Goal: Information Seeking & Learning: Learn about a topic

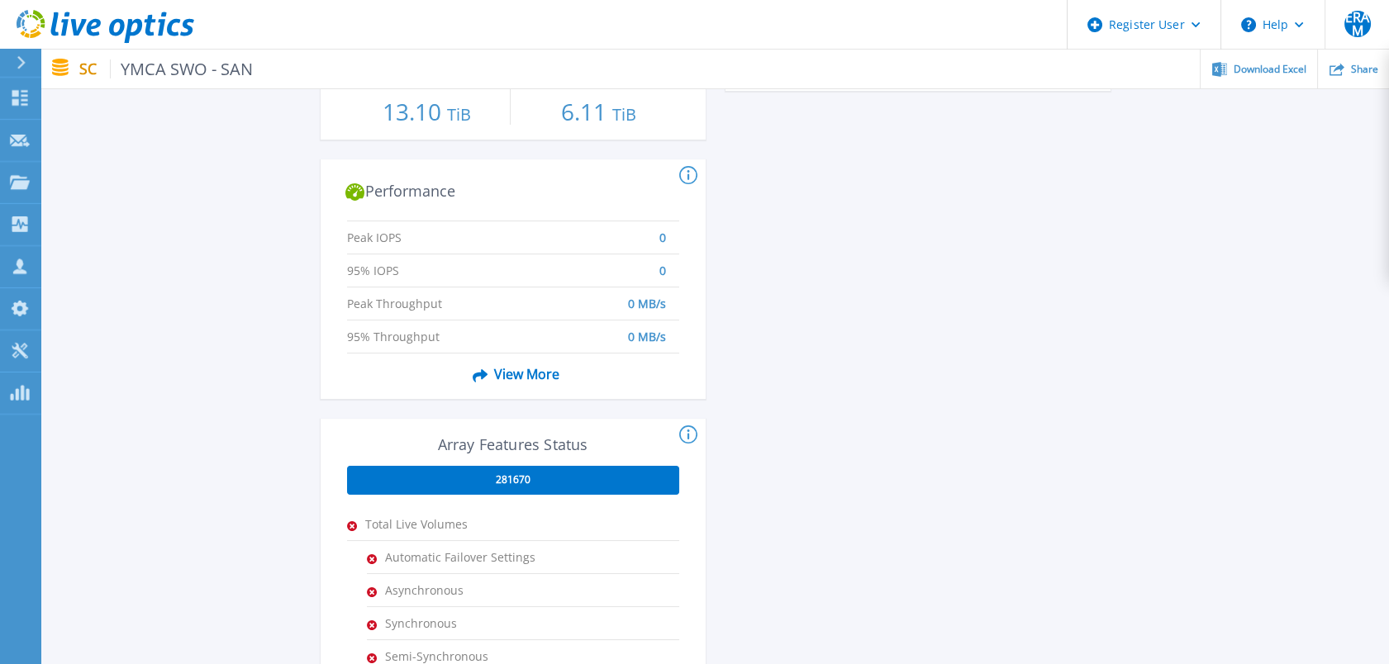
scroll to position [595, 0]
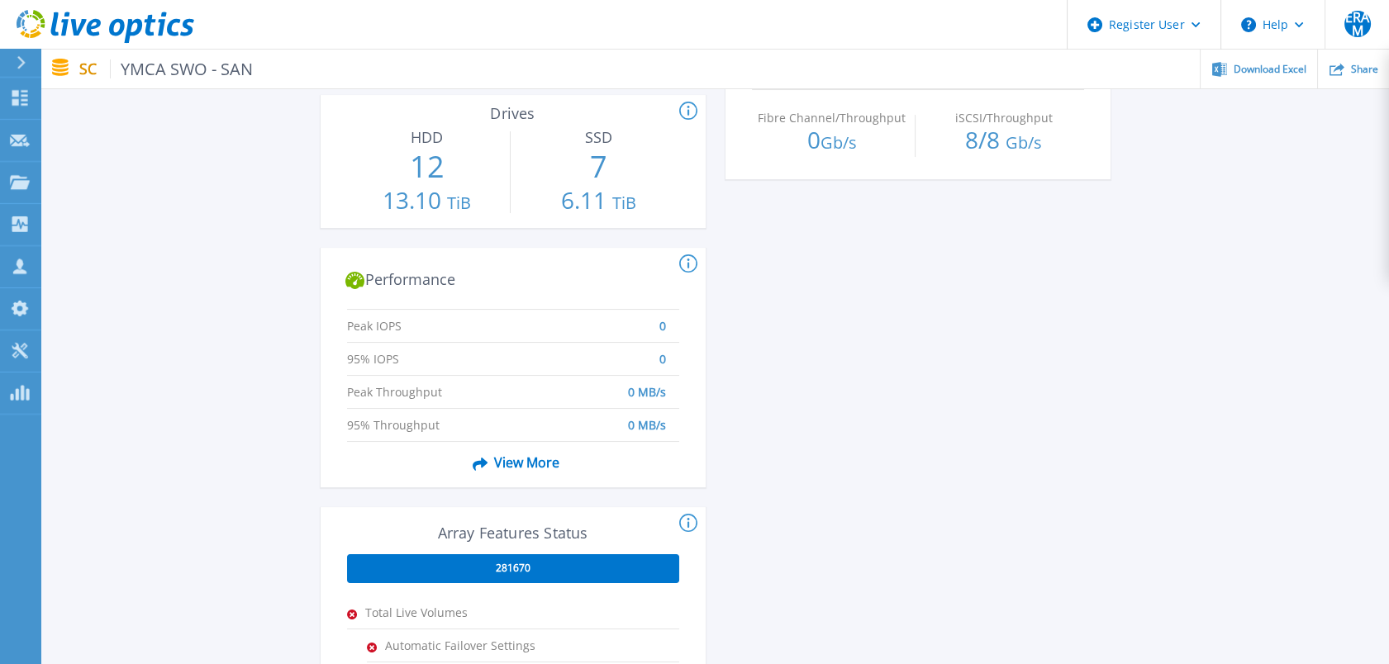
click at [515, 461] on span "View More" at bounding box center [512, 463] width 93 height 31
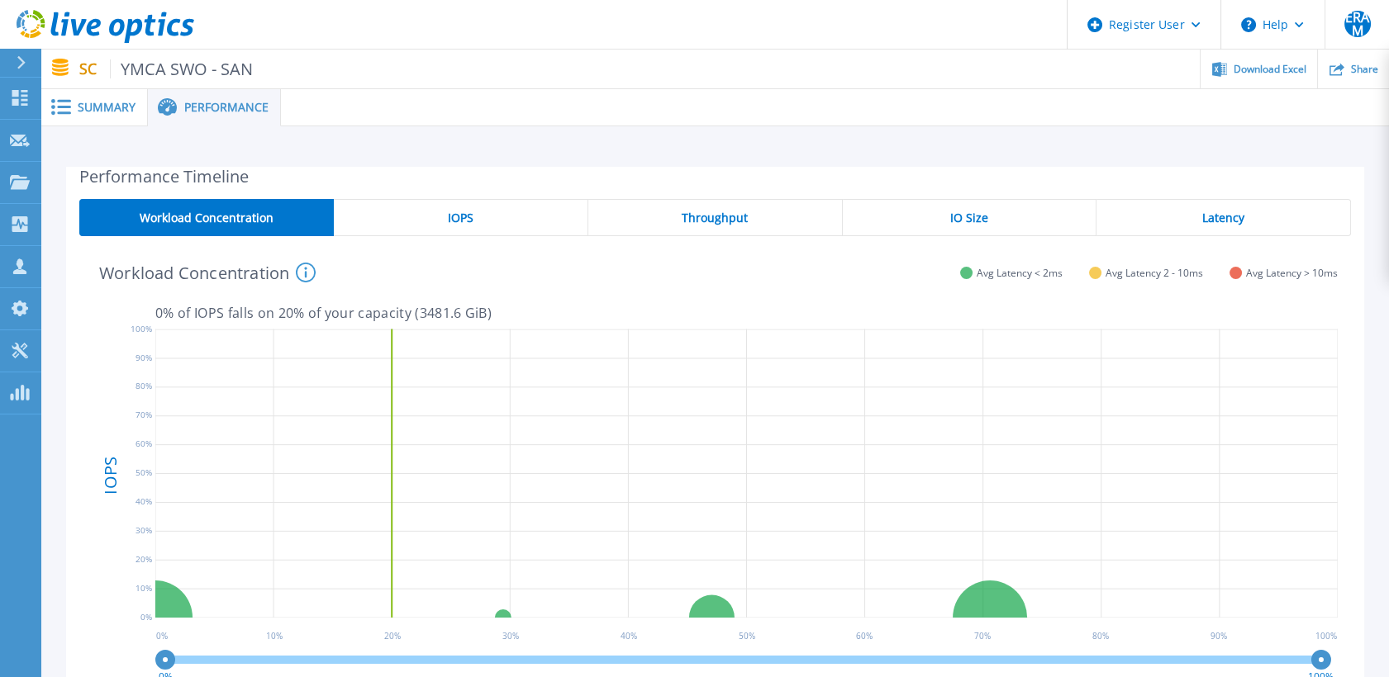
scroll to position [2, 0]
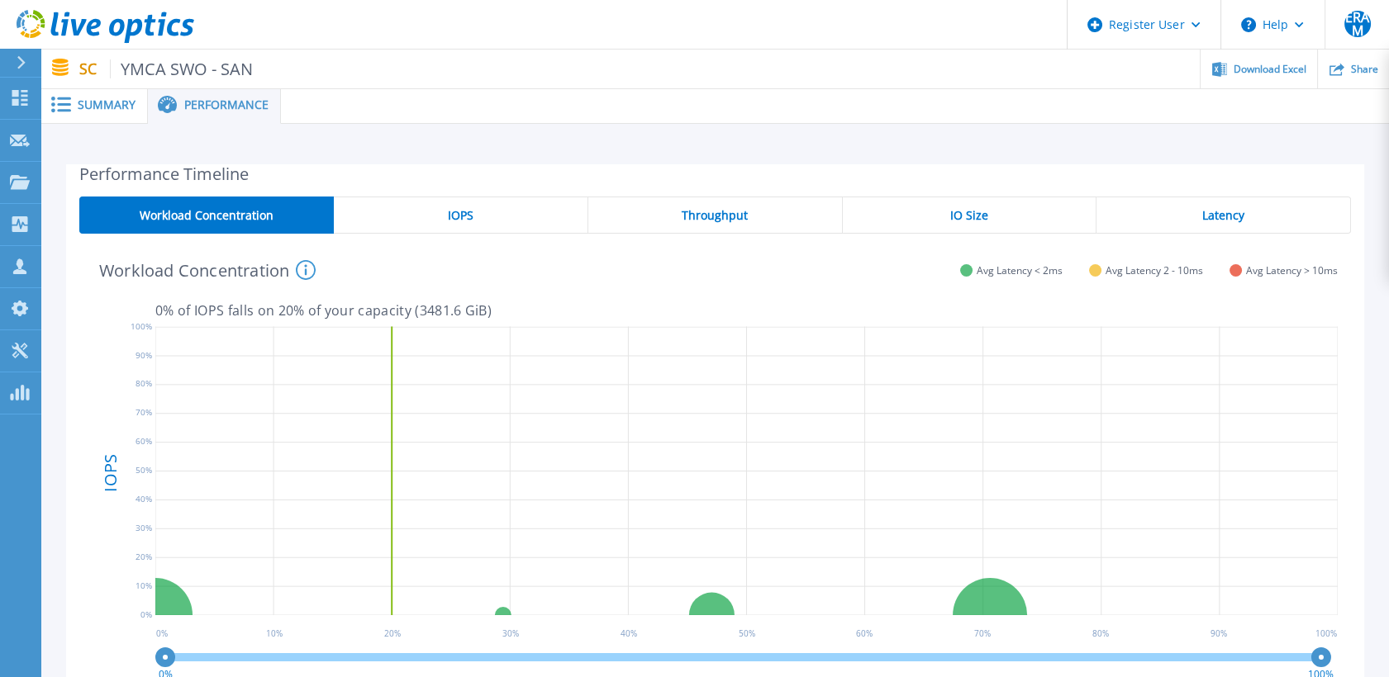
click at [589, 201] on div "Throughput" at bounding box center [715, 215] width 254 height 37
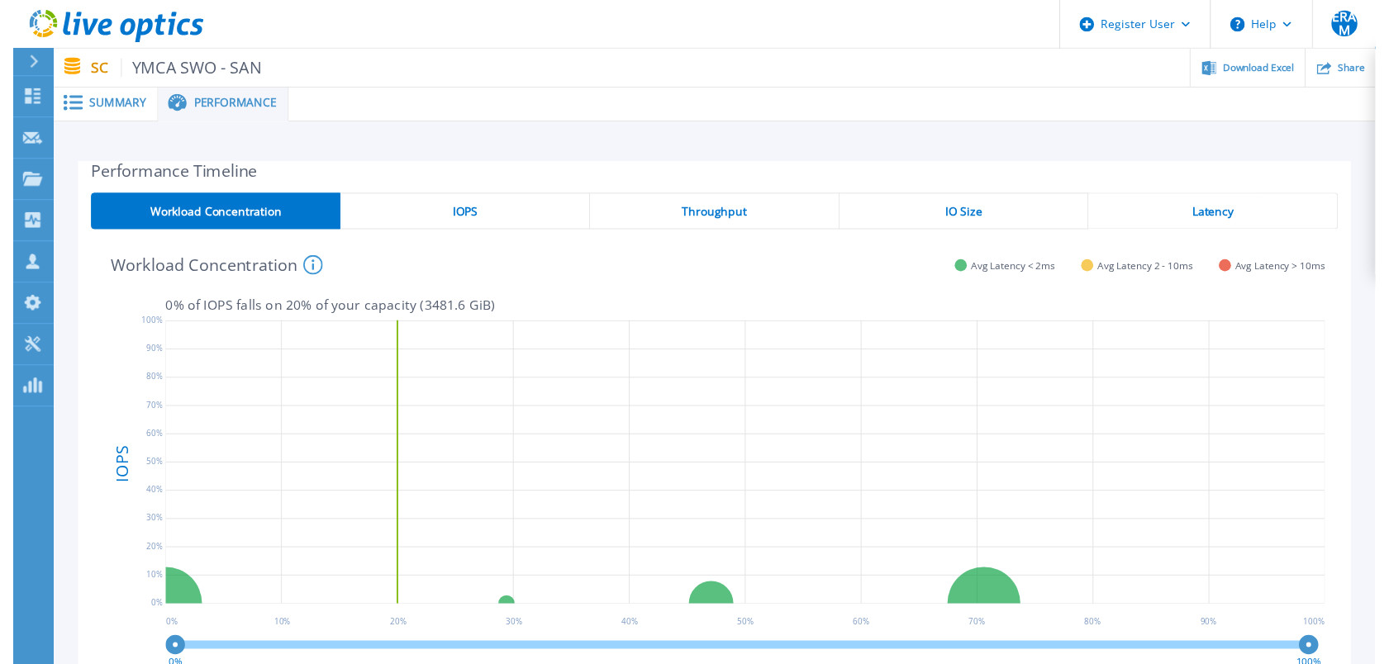
scroll to position [0, 0]
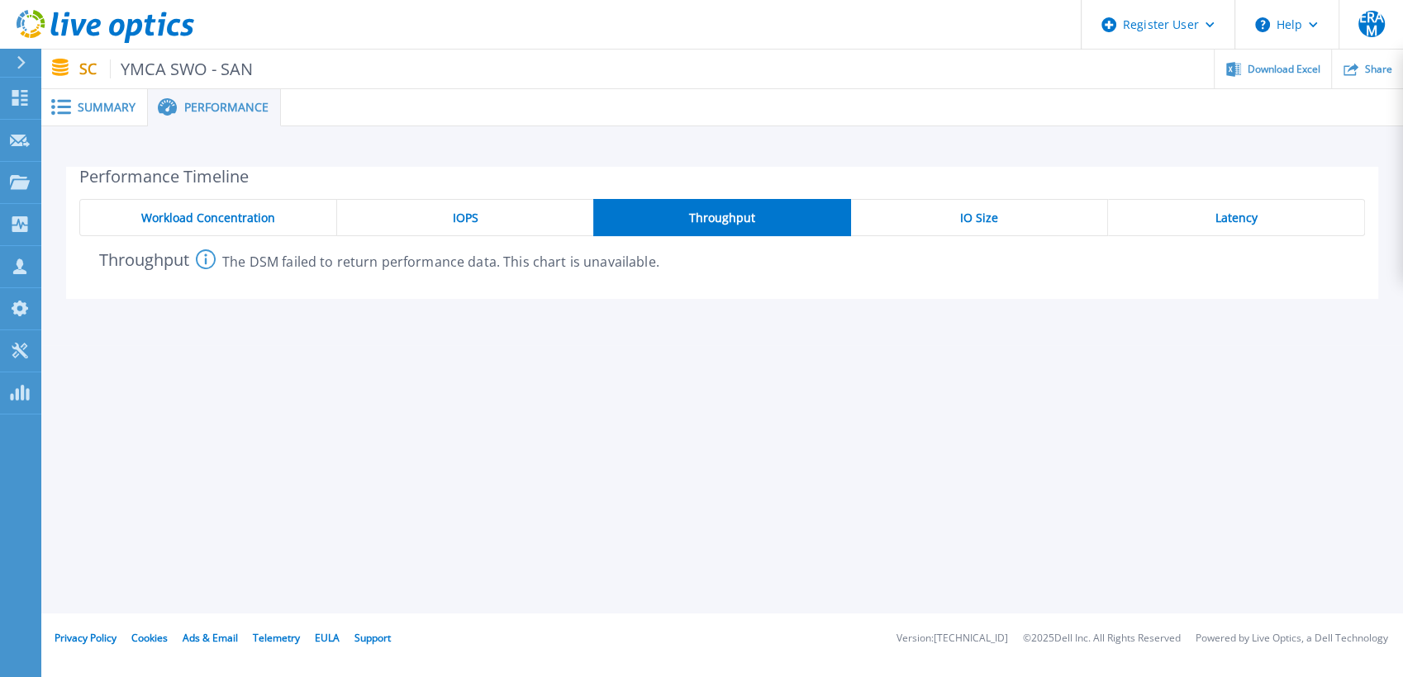
click at [538, 216] on div "IOPS" at bounding box center [465, 217] width 256 height 37
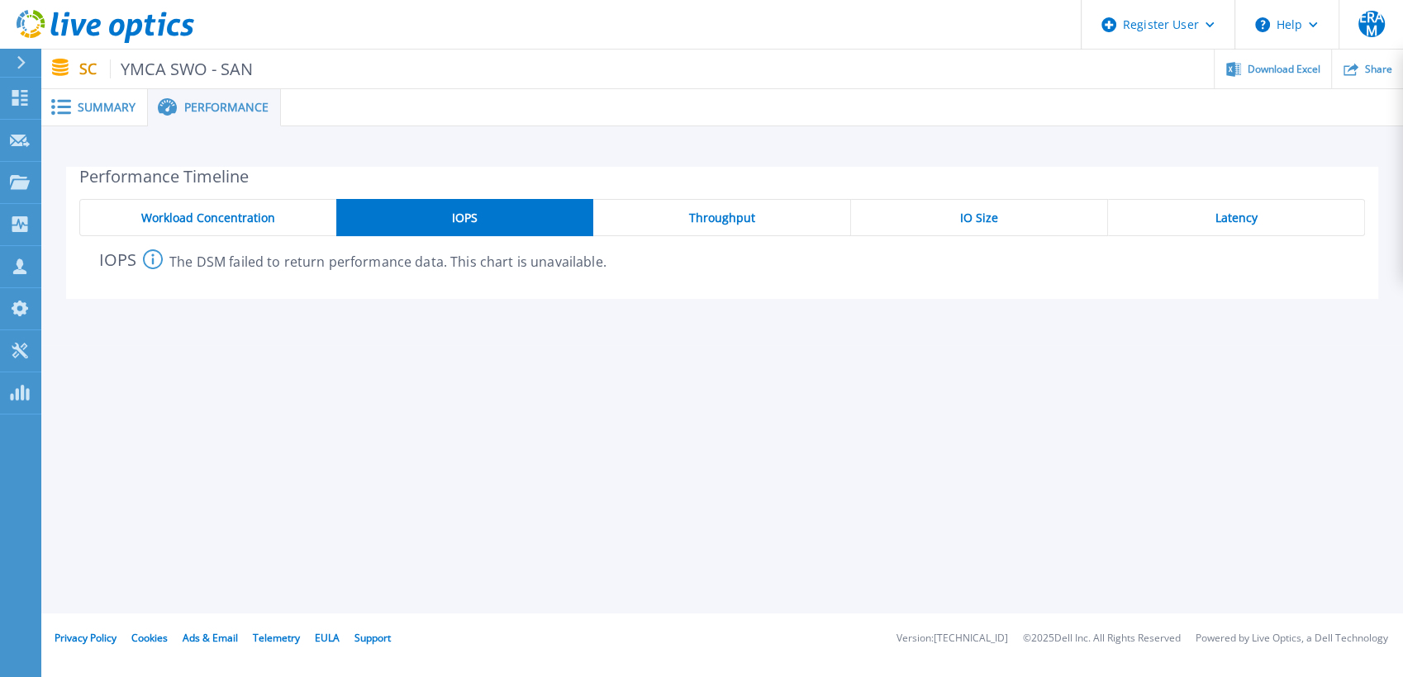
click at [308, 209] on div "Workload Concentration" at bounding box center [207, 217] width 257 height 37
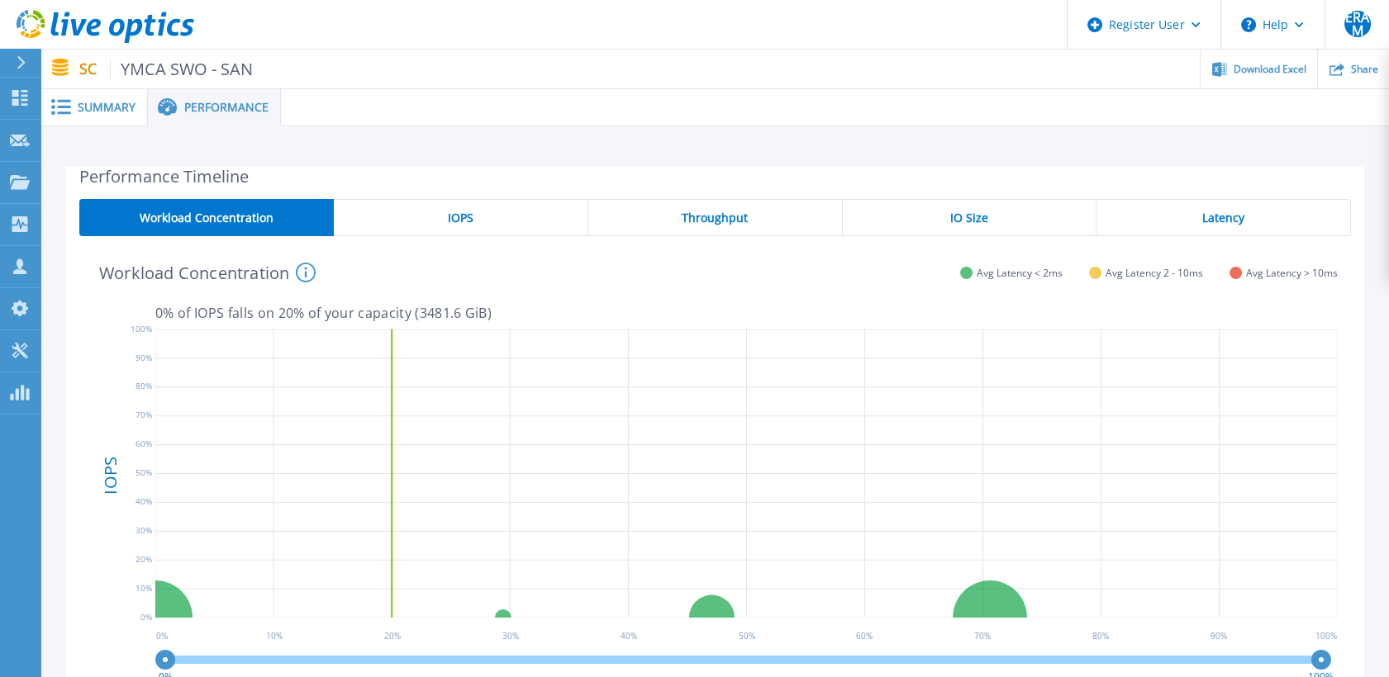
click at [122, 113] on span "Summary" at bounding box center [107, 108] width 58 height 12
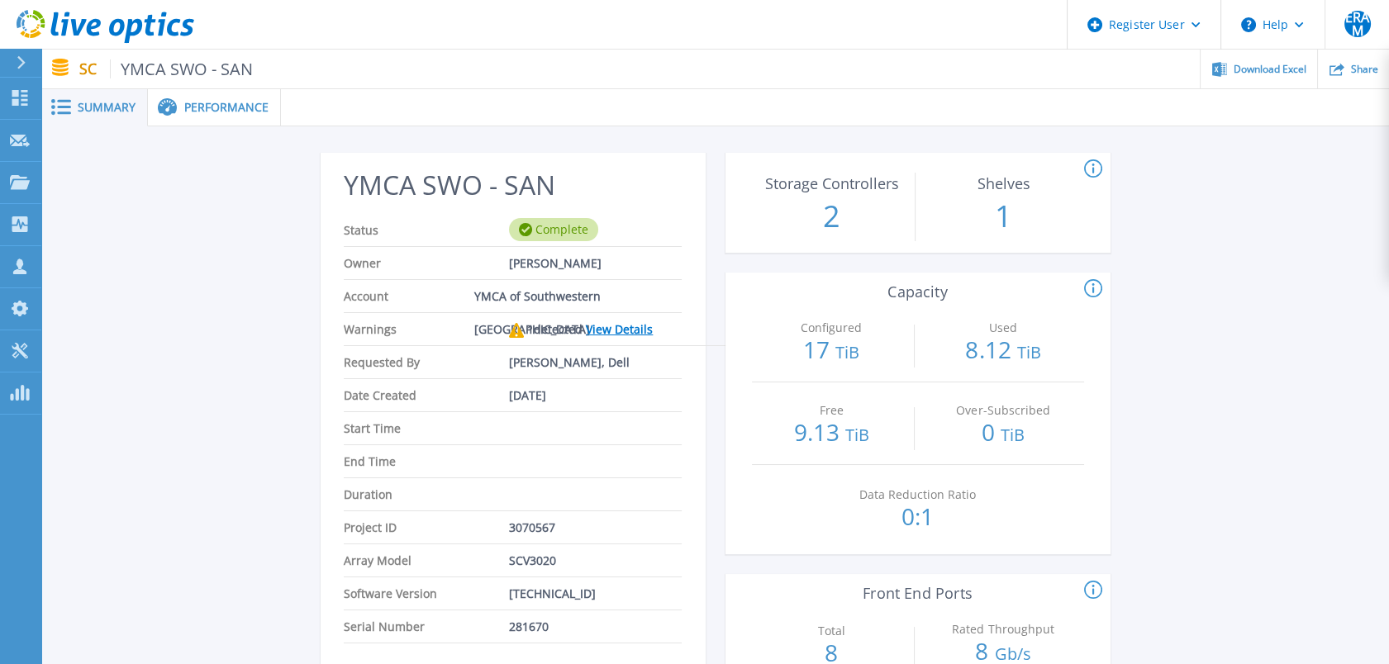
click at [205, 97] on div "Performance" at bounding box center [214, 107] width 133 height 37
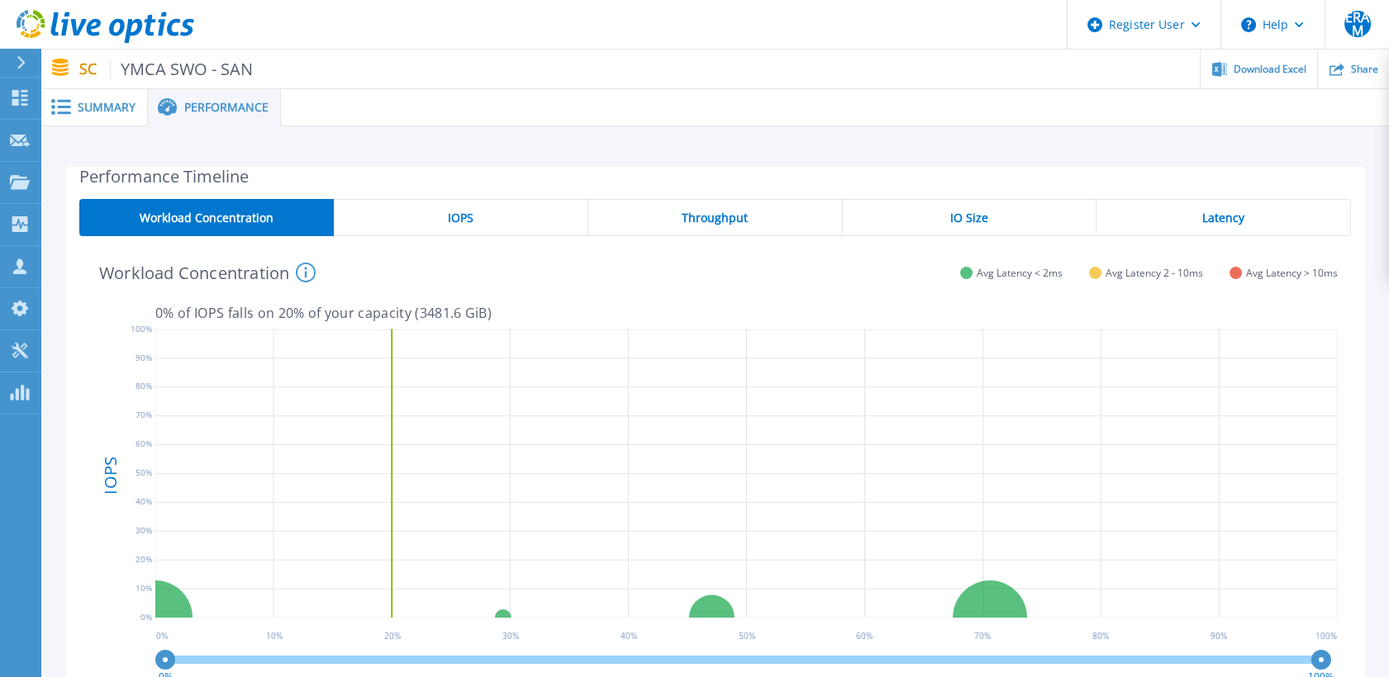
click at [1201, 228] on div "Latency" at bounding box center [1223, 217] width 254 height 37
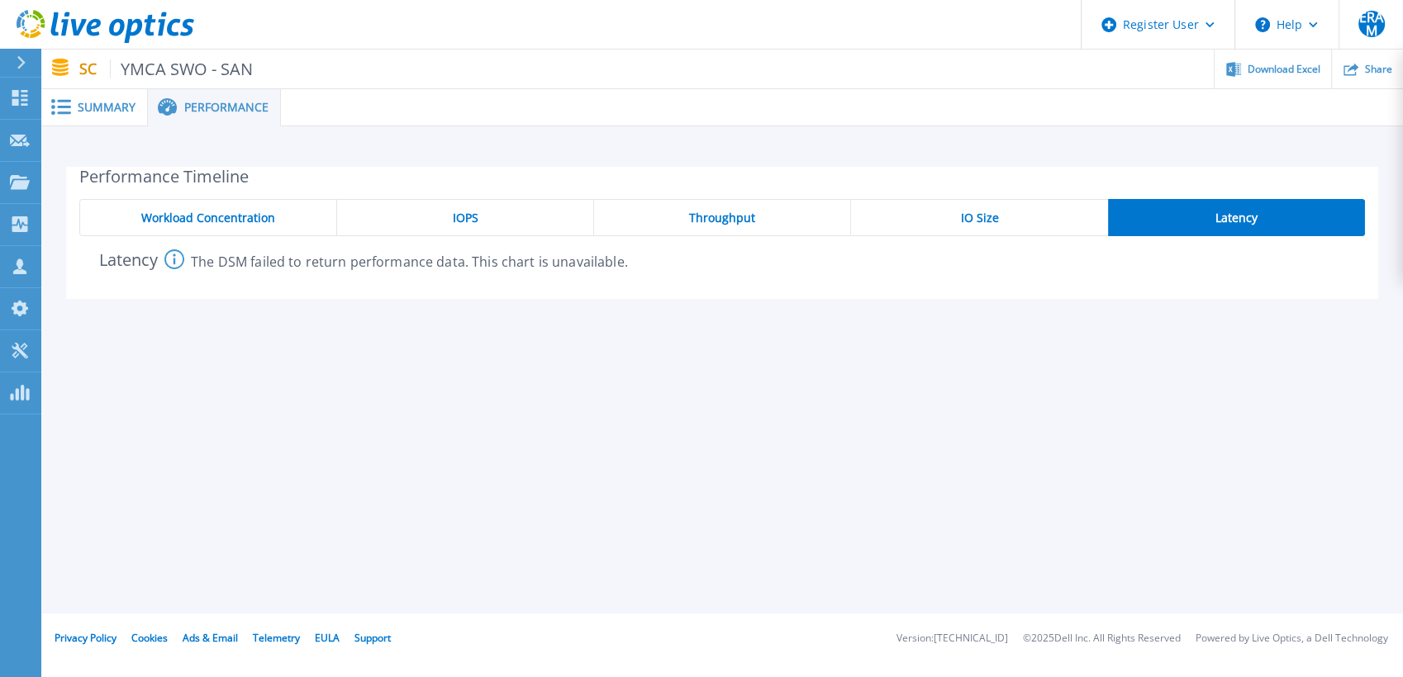
click at [93, 113] on span "Summary" at bounding box center [107, 108] width 58 height 12
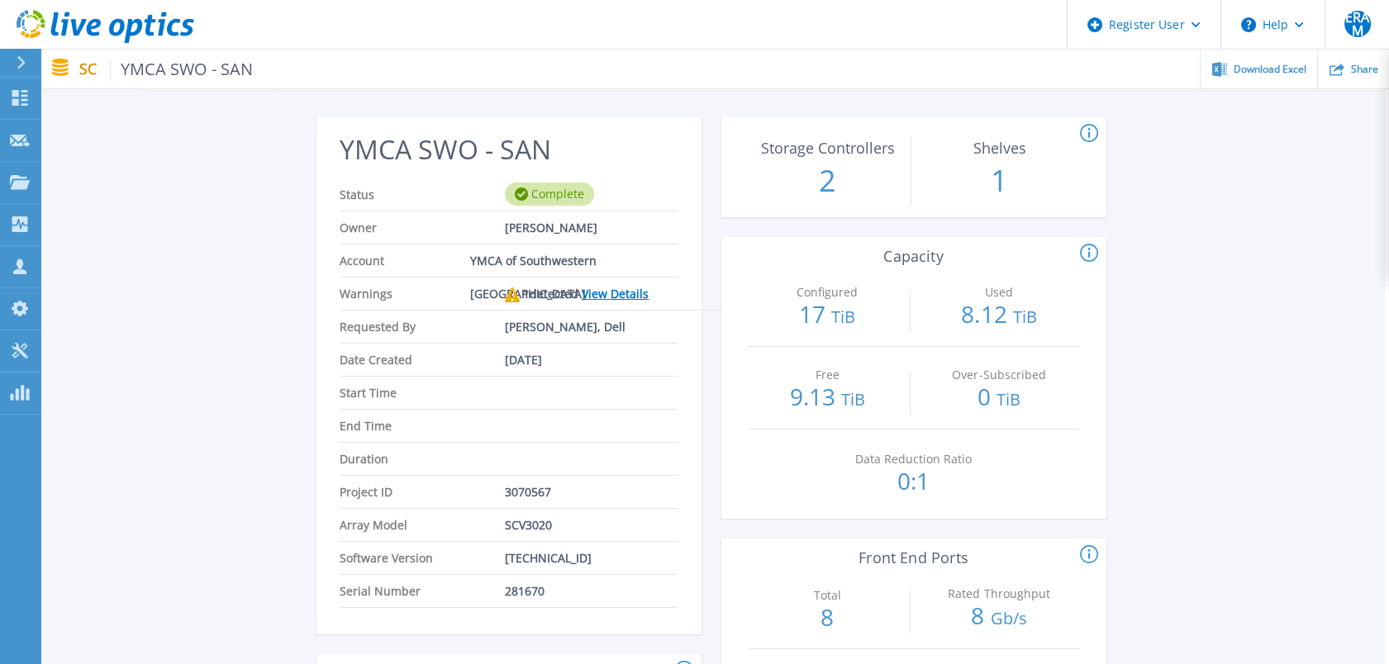
scroll to position [0, 4]
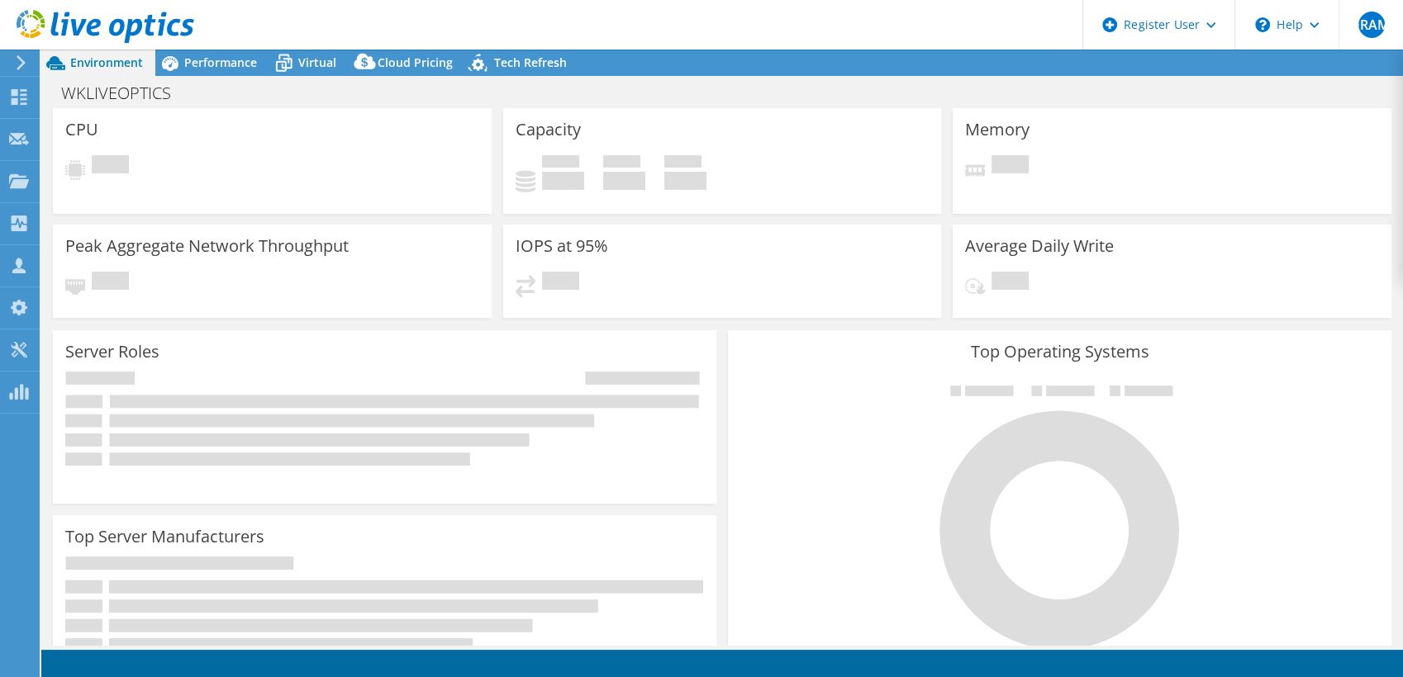
select select "[GEOGRAPHIC_DATA]"
select select "USD"
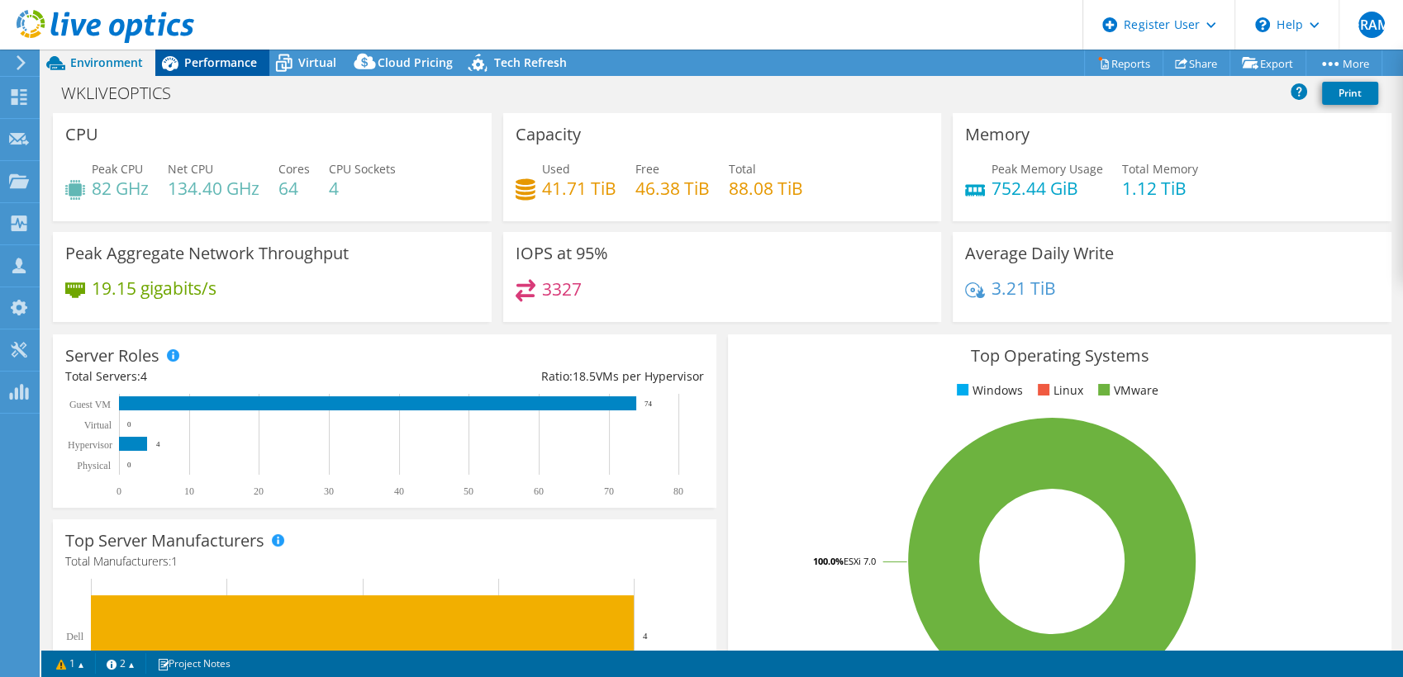
click at [217, 69] on span "Performance" at bounding box center [220, 63] width 73 height 16
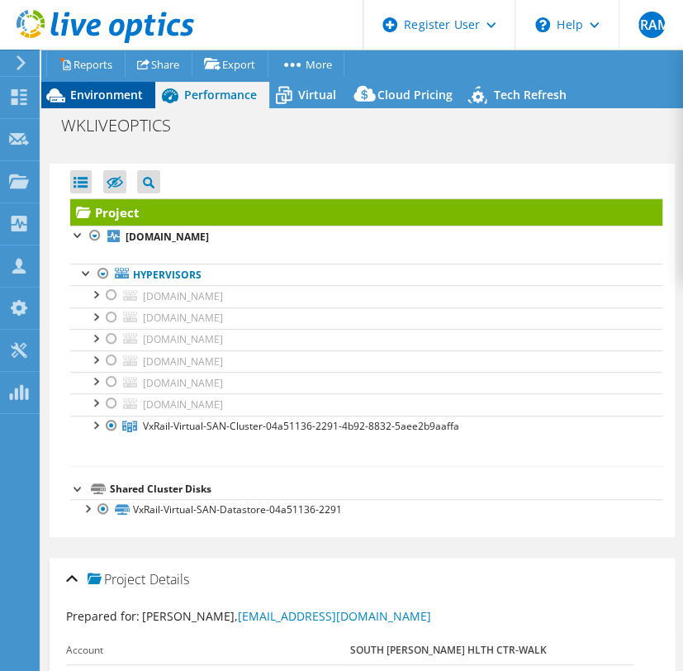
click at [121, 91] on span "Environment" at bounding box center [106, 95] width 73 height 16
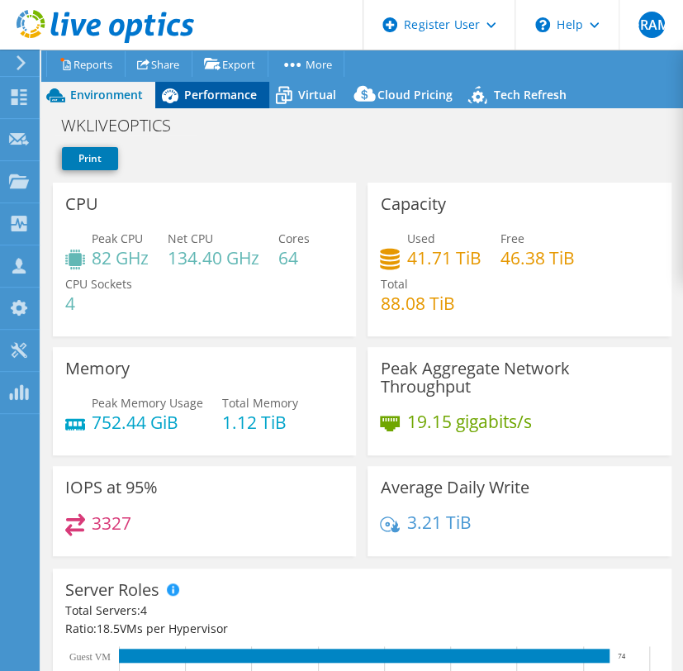
click at [237, 102] on span "Performance" at bounding box center [220, 95] width 73 height 16
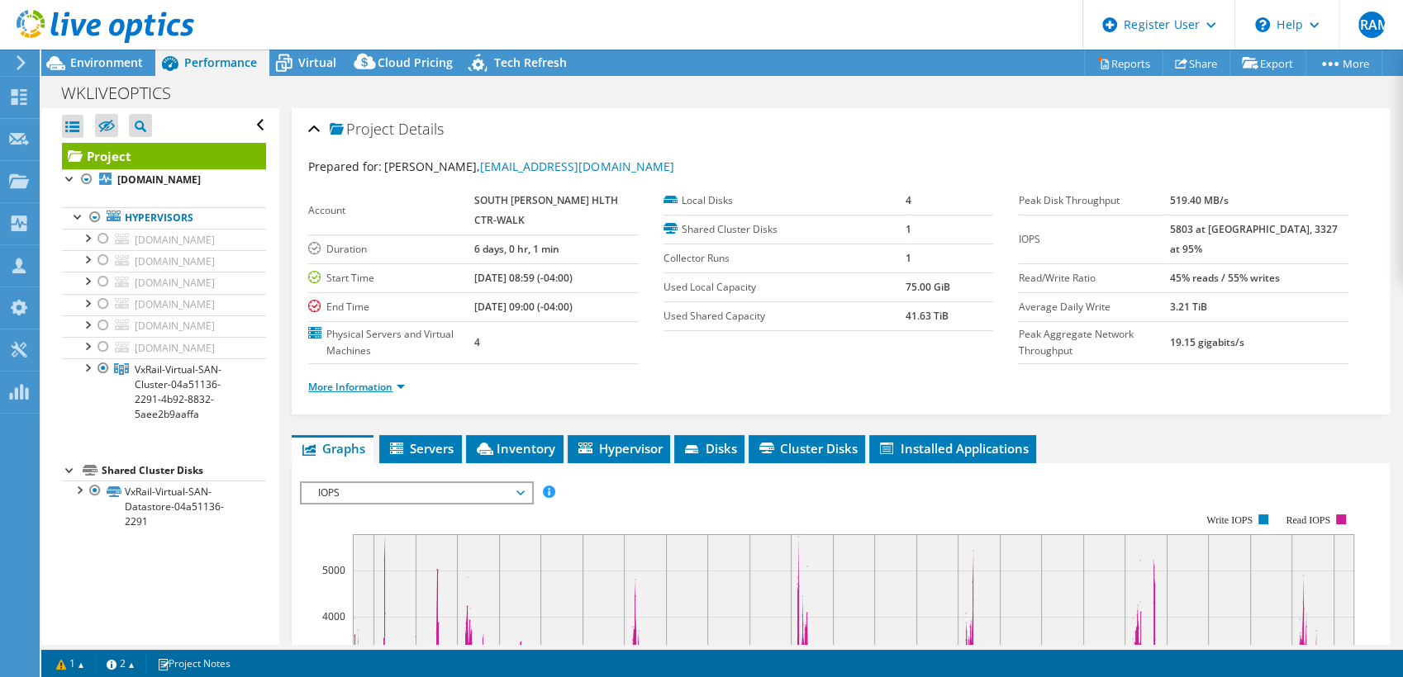
click at [378, 388] on link "More Information" at bounding box center [356, 387] width 97 height 14
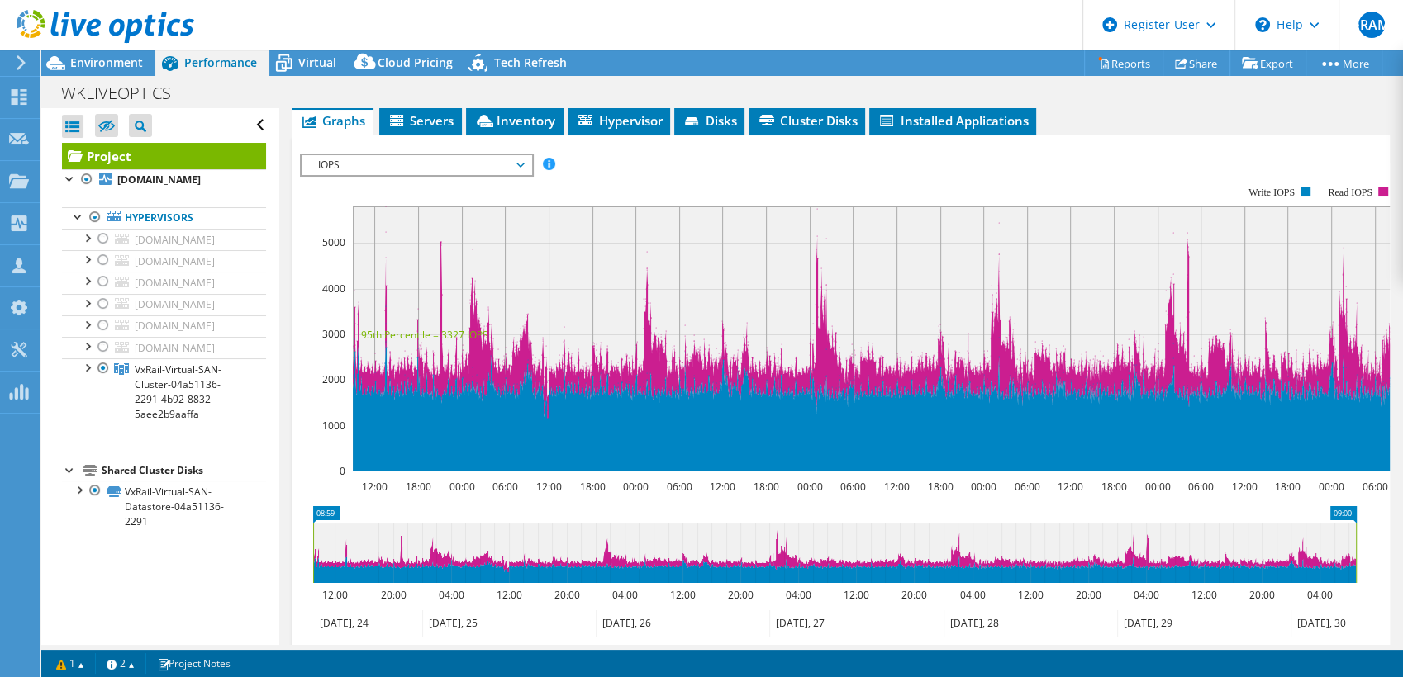
scroll to position [587, 0]
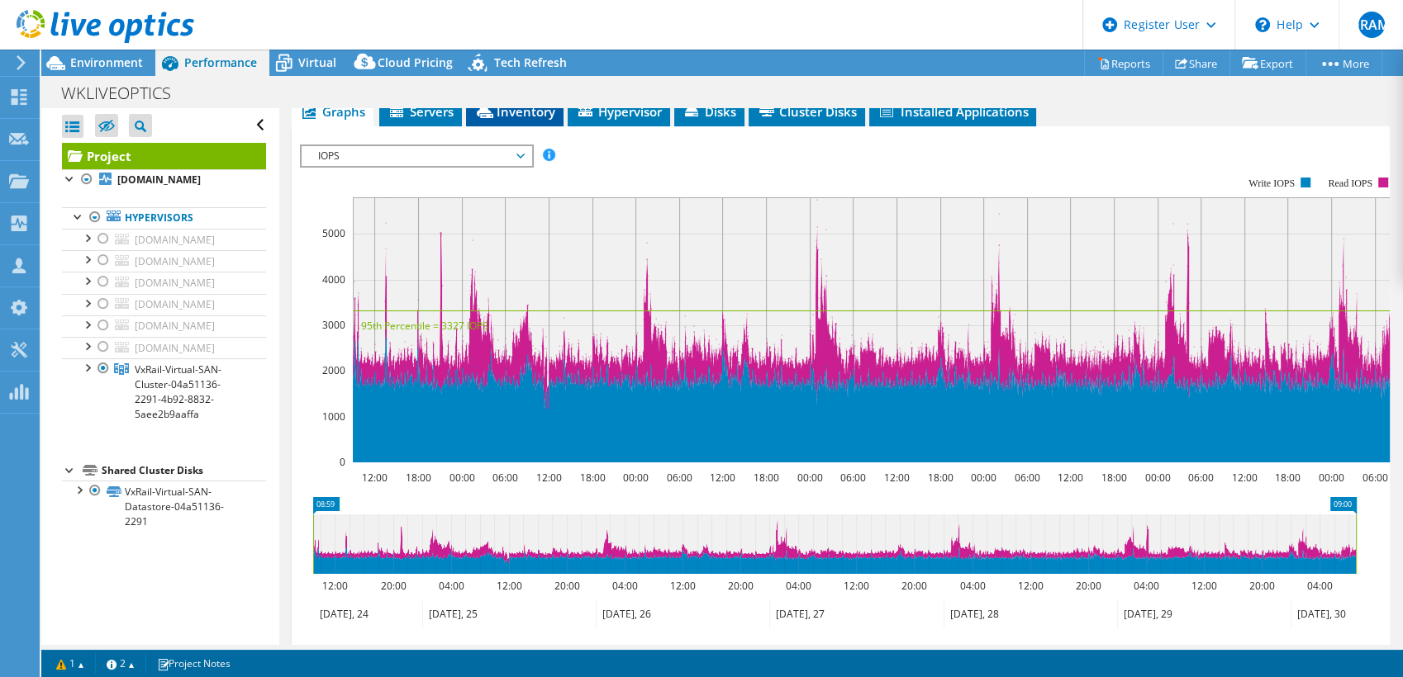
click at [540, 121] on li "Inventory" at bounding box center [514, 112] width 97 height 28
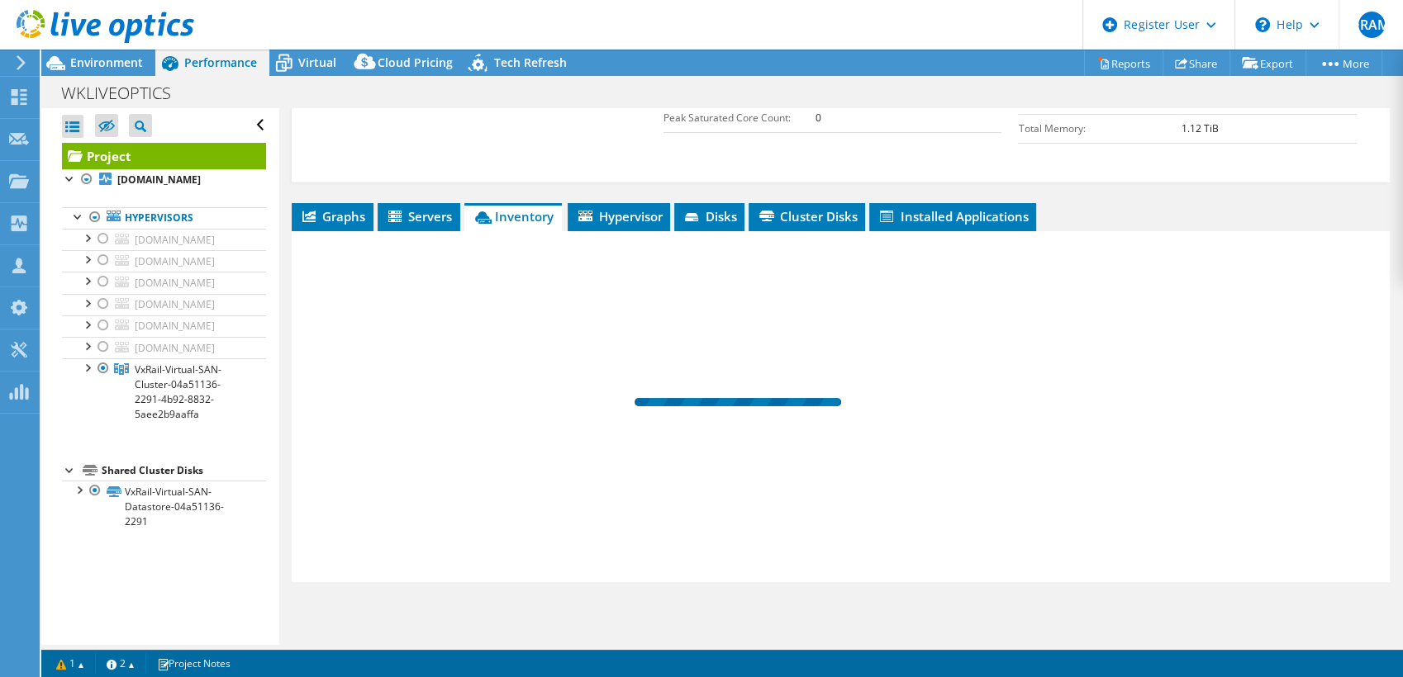
scroll to position [480, 0]
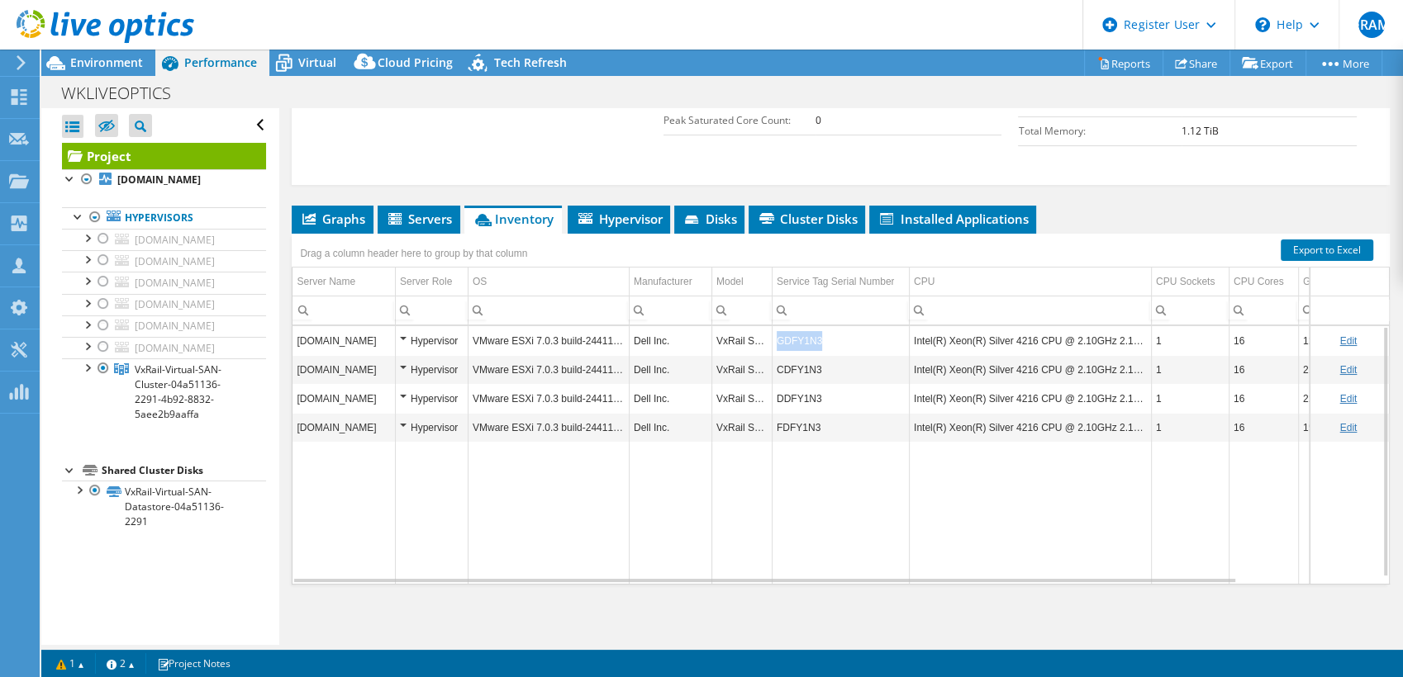
copy td "GDFY1N3"
drag, startPoint x: 832, startPoint y: 344, endPoint x: 897, endPoint y: 353, distance: 65.8
click at [897, 353] on tbody "[DOMAIN_NAME] Hypervisor VMware ESXi 7.0.3 build-24411414 Dell Inc. VxRail S570…" at bounding box center [912, 455] width 1241 height 258
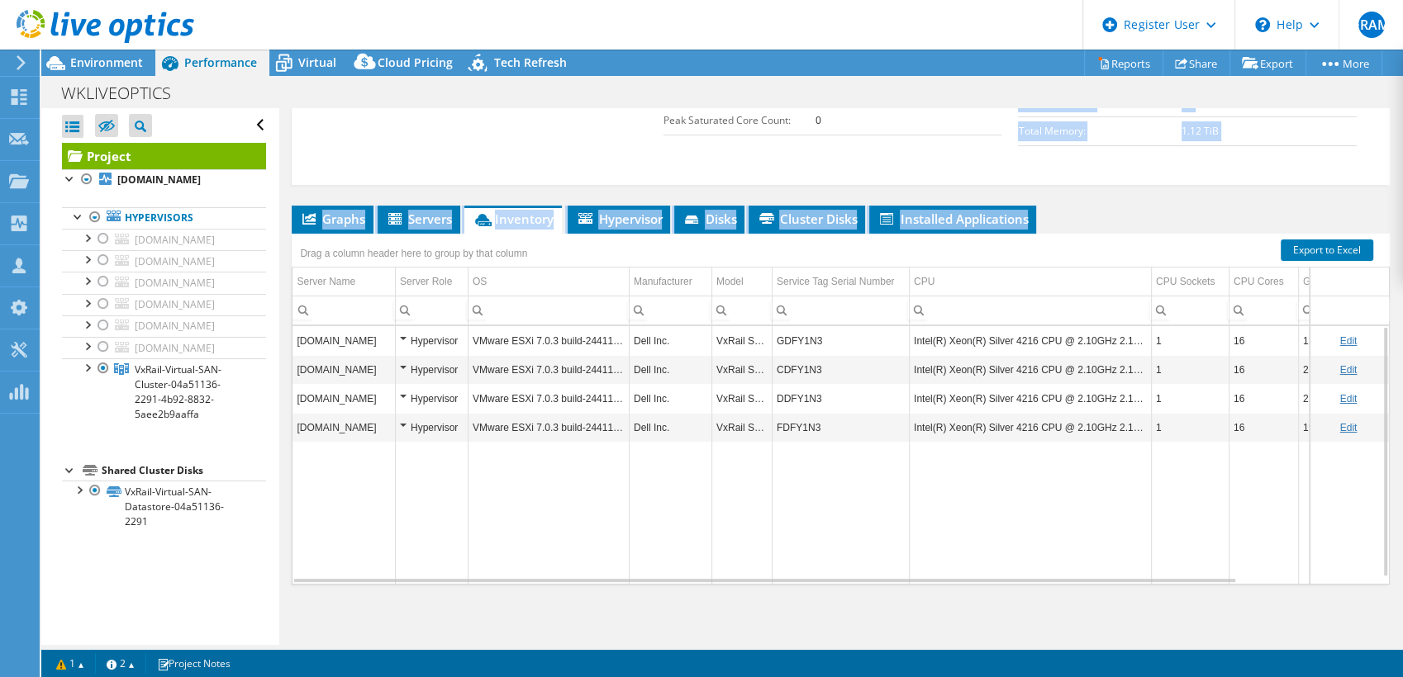
drag, startPoint x: 897, startPoint y: 353, endPoint x: 1097, endPoint y: 183, distance: 262.5
click at [1097, 183] on div "Project Details Prepared for: [PERSON_NAME], [EMAIL_ADDRESS][DOMAIN_NAME] Accou…" at bounding box center [840, 137] width 1123 height 1019
click at [644, 211] on span "Hypervisor" at bounding box center [619, 219] width 86 height 17
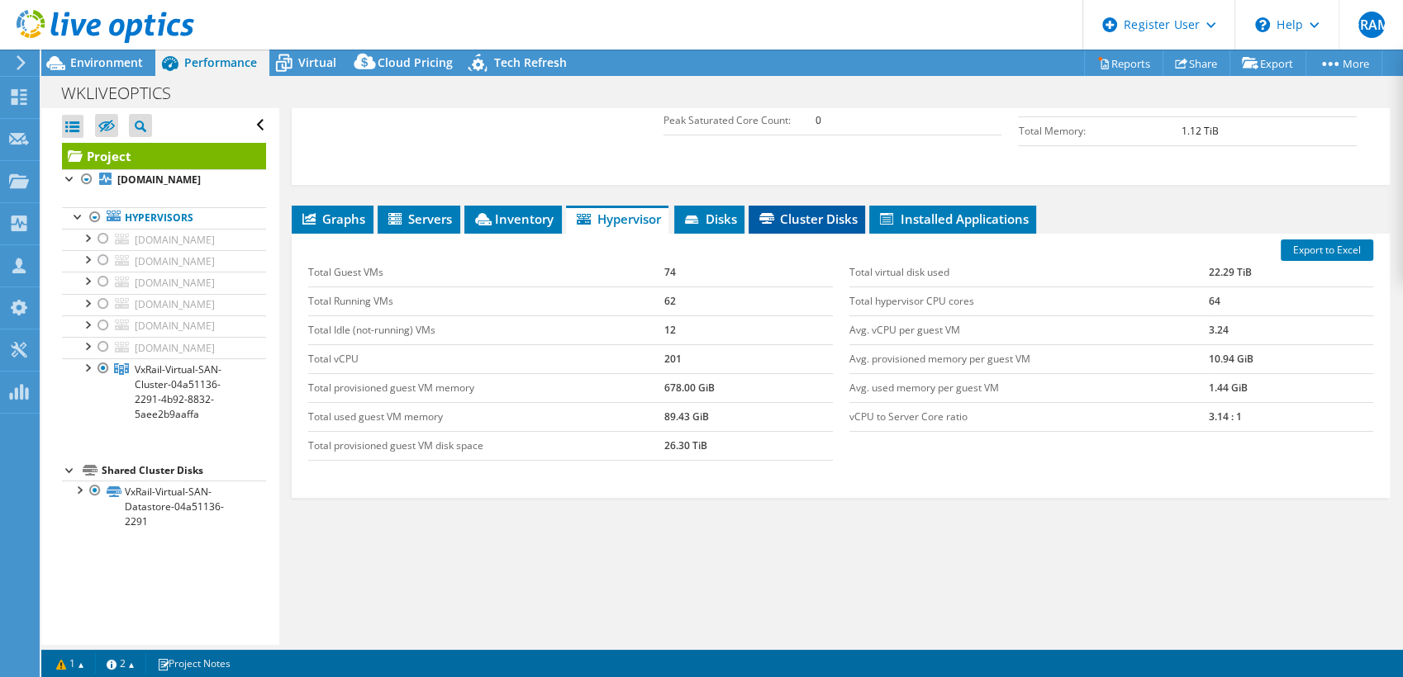
click at [760, 221] on span "Cluster Disks" at bounding box center [807, 219] width 100 height 17
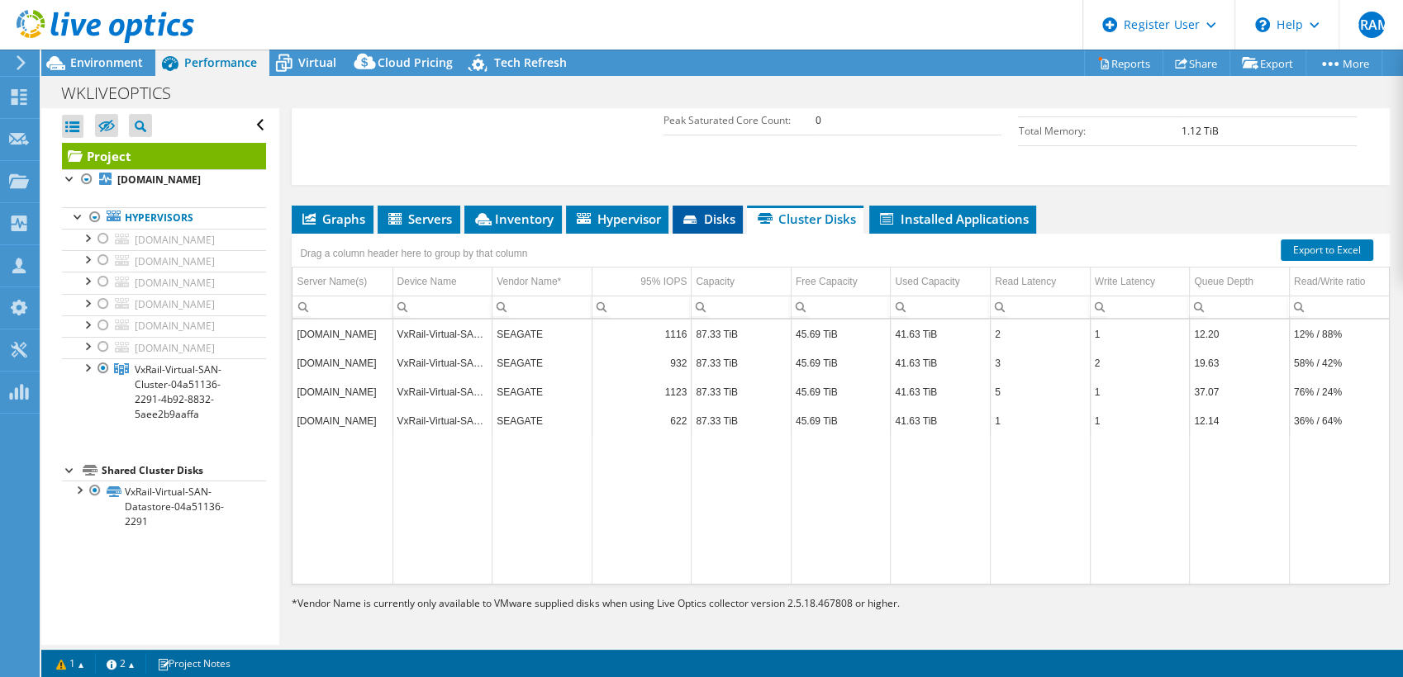
click at [701, 215] on span "Disks" at bounding box center [708, 219] width 54 height 17
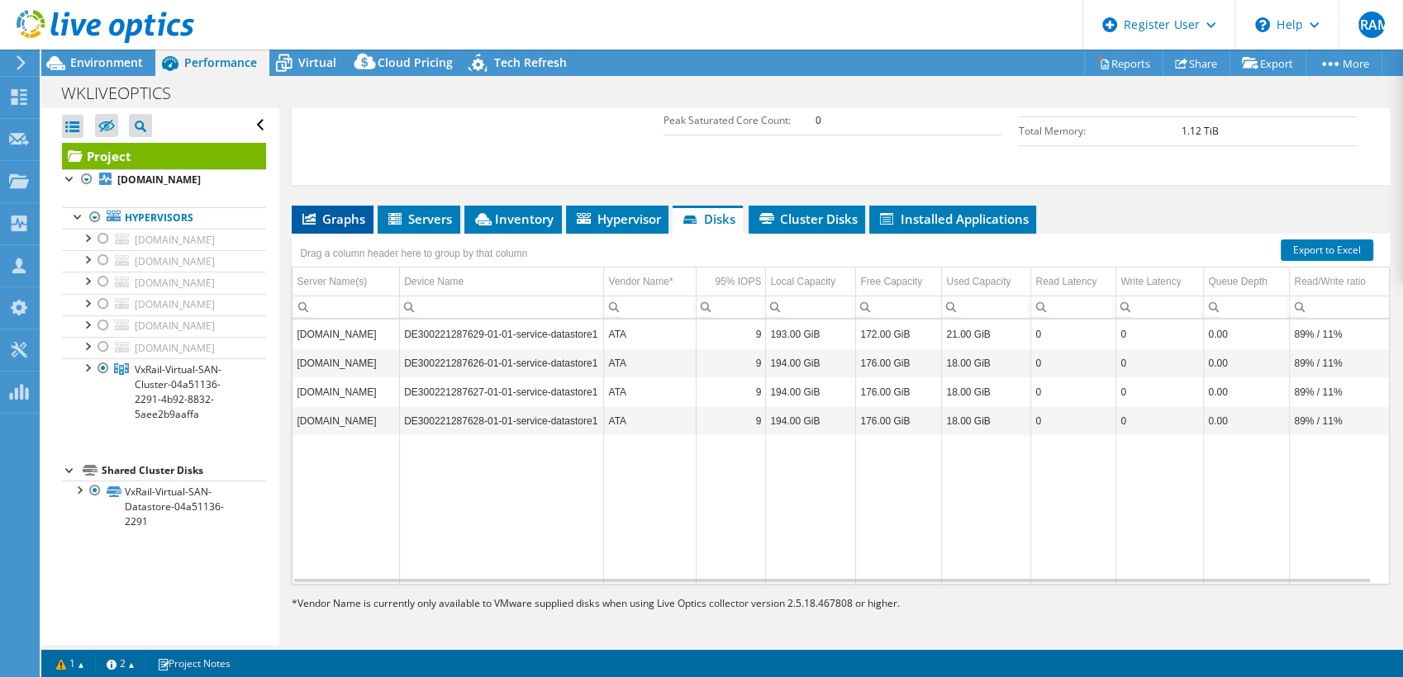
click at [354, 206] on li "Graphs" at bounding box center [333, 220] width 82 height 28
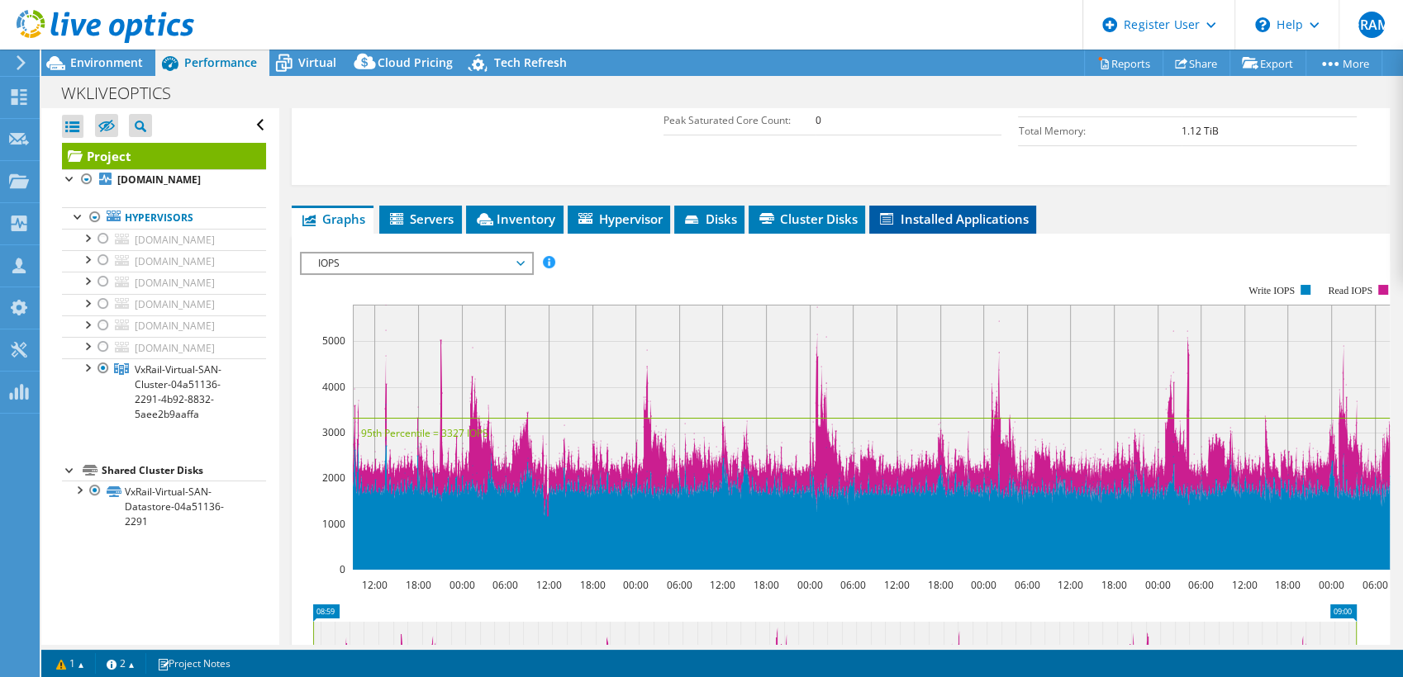
click at [919, 229] on li "Installed Applications" at bounding box center [952, 220] width 167 height 28
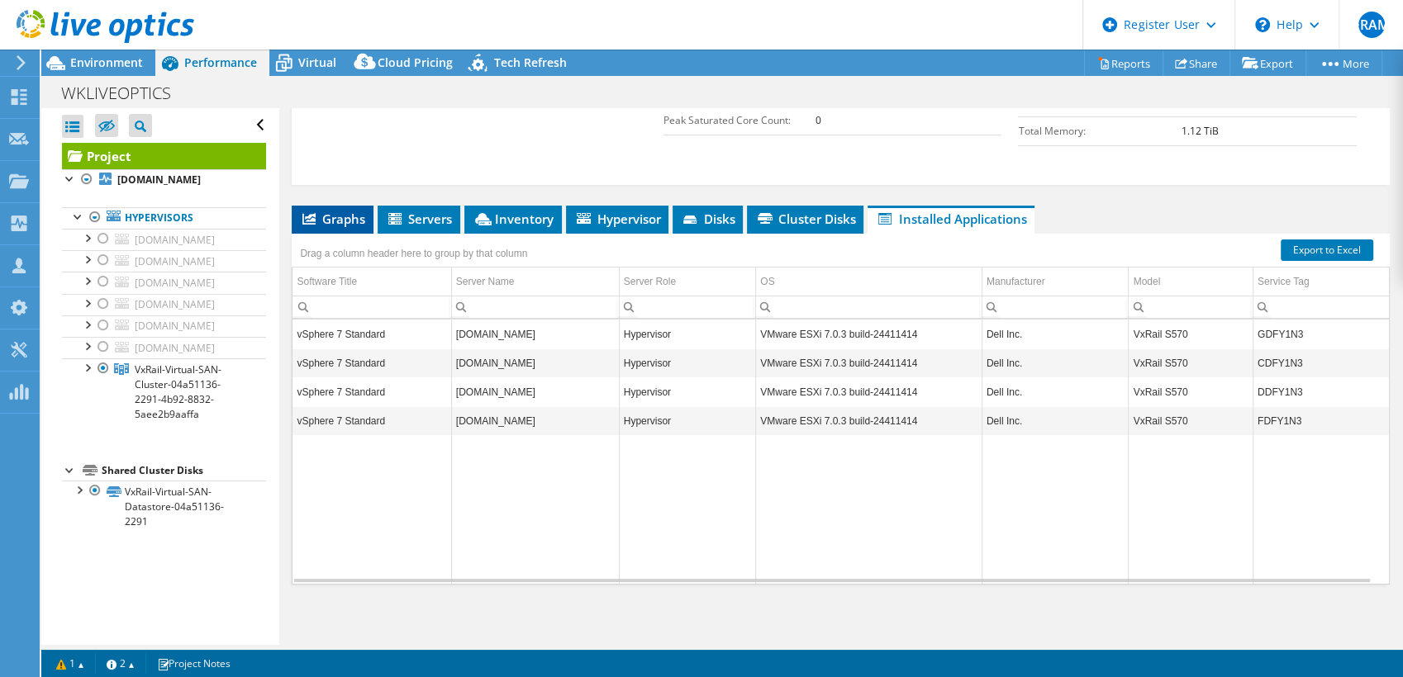
click at [346, 215] on span "Graphs" at bounding box center [332, 219] width 65 height 17
